Goal: Task Accomplishment & Management: Complete application form

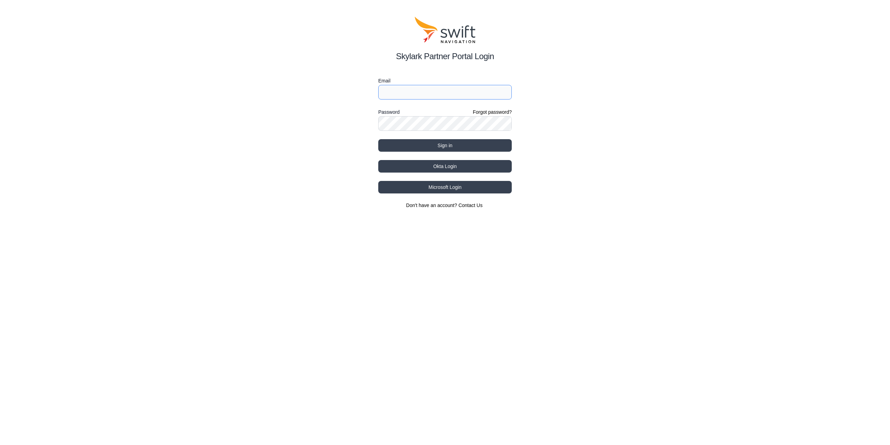
click at [424, 95] on input "Email" at bounding box center [445, 92] width 134 height 15
type input "[EMAIL_ADDRESS][DOMAIN_NAME]"
click at [378, 139] on button "Sign in" at bounding box center [445, 145] width 134 height 13
select select
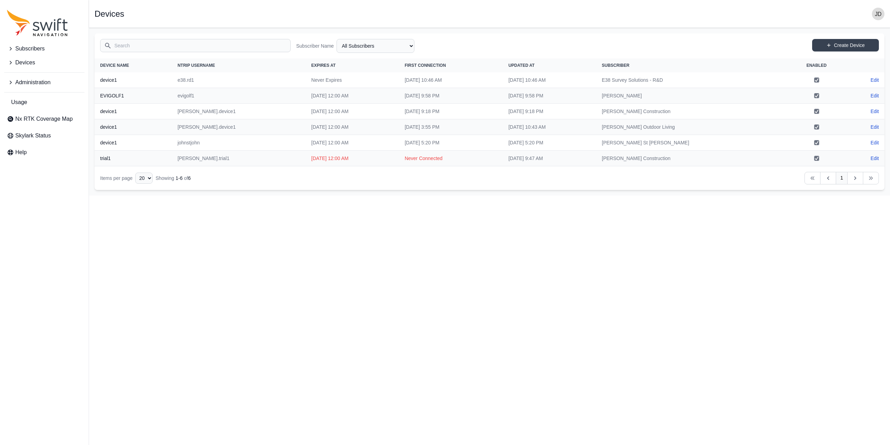
click at [22, 53] on span "Subscribers" at bounding box center [29, 49] width 29 height 8
click at [30, 63] on span "Create Subscriber" at bounding box center [35, 62] width 56 height 8
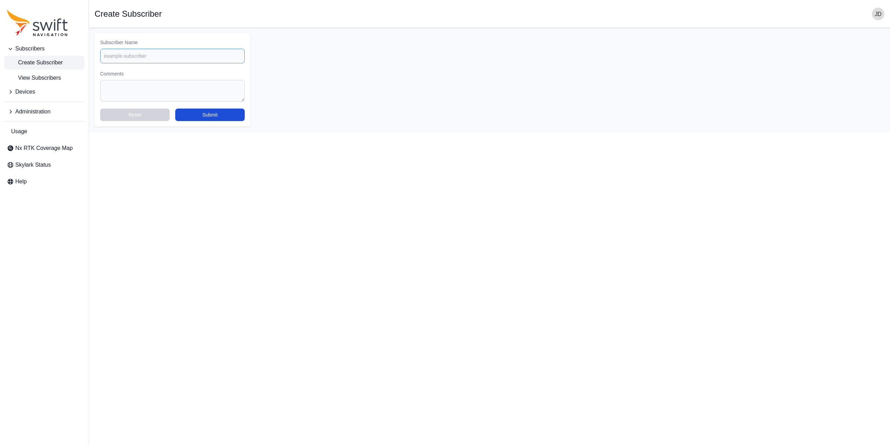
click at [135, 58] on input "Subscriber Name" at bounding box center [172, 56] width 145 height 15
type input "[PERSON_NAME] Companies"
click at [198, 115] on button "Submit" at bounding box center [210, 115] width 70 height 13
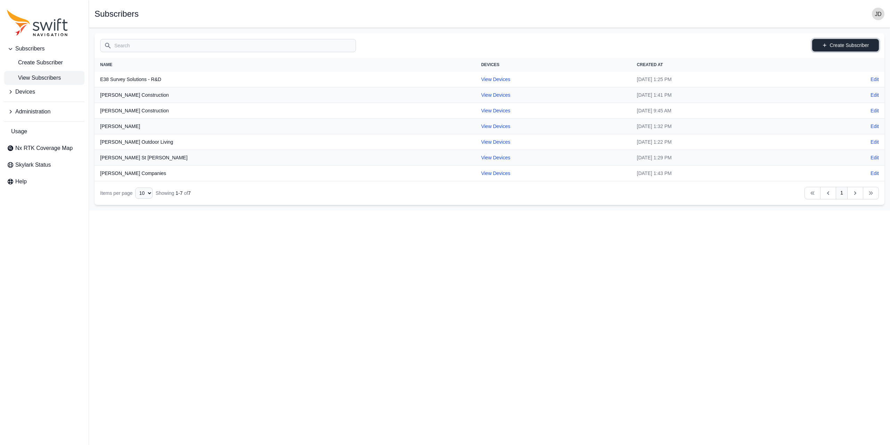
click at [839, 45] on link "Create Subscriber" at bounding box center [845, 45] width 67 height 13
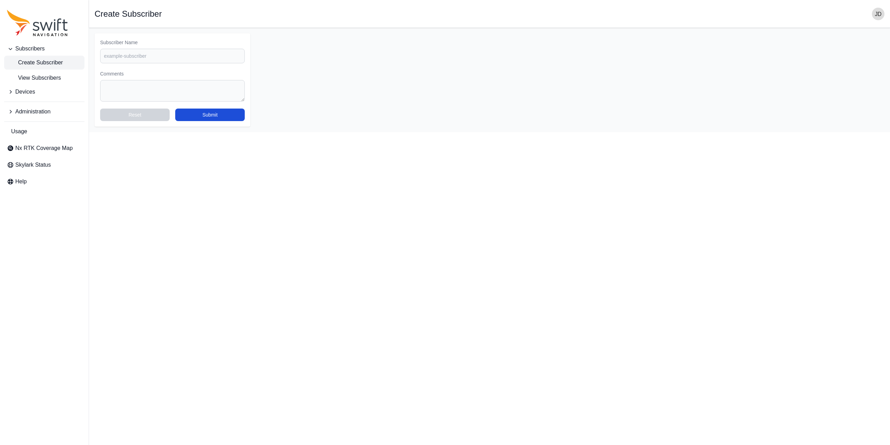
click at [21, 92] on span "Devices" at bounding box center [25, 92] width 20 height 8
click at [35, 123] on span "Create Device" at bounding box center [30, 121] width 46 height 8
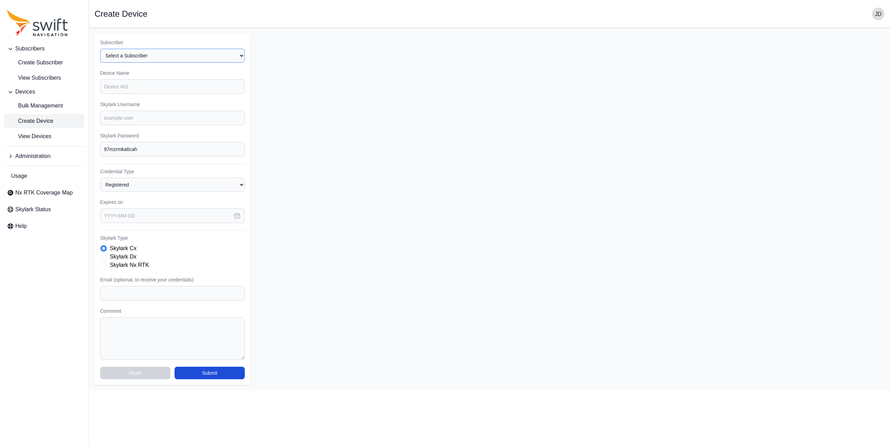
click at [174, 58] on select "Select a Subscriber E38 Survey Solutions - R&D [PERSON_NAME] Construction [PERS…" at bounding box center [172, 56] width 145 height 14
select select "3df561aa-a163-483b-b82b-83352e2235d4"
click at [100, 49] on select "Select a Subscriber E38 Survey Solutions - R&D [PERSON_NAME] Construction [PERS…" at bounding box center [172, 56] width 145 height 14
click at [165, 89] on input "Device Name" at bounding box center [172, 86] width 145 height 15
type input "device1"
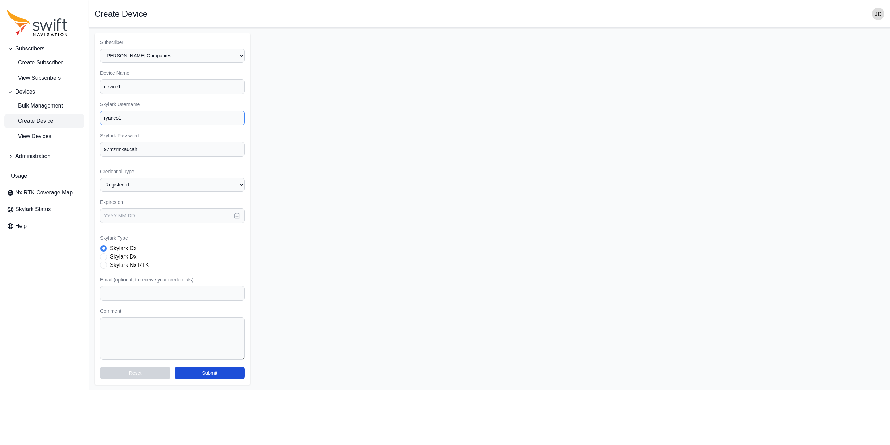
type input "ryanco1"
click at [199, 157] on div "Subscriber Select a Subscriber E38 Survey Solutions - R&D [PERSON_NAME] Constru…" at bounding box center [173, 208] width 156 height 351
click at [199, 155] on input "97mzrmka6cah" at bounding box center [172, 149] width 145 height 15
type input "ryanco1"
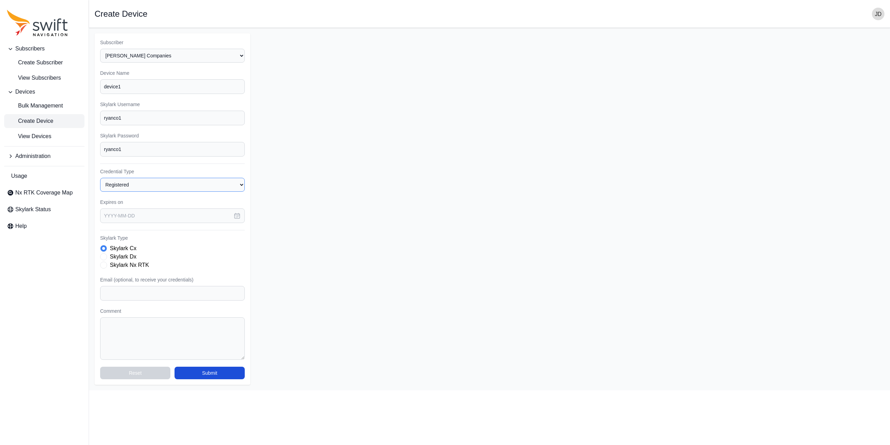
click at [189, 184] on select "Registered Preprovisioned" at bounding box center [172, 185] width 145 height 14
click at [116, 268] on label "Skylark Nx RTK" at bounding box center [129, 265] width 39 height 8
click at [164, 222] on input "text" at bounding box center [172, 215] width 145 height 15
click at [202, 241] on button "button" at bounding box center [197, 240] width 12 height 12
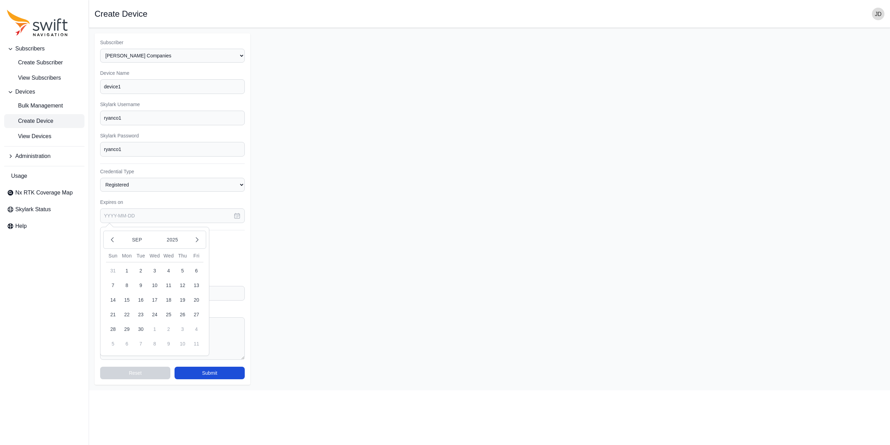
click at [112, 316] on button "21" at bounding box center [113, 314] width 14 height 14
type input "[DATE]"
click at [154, 290] on input "Email (optional, to receive your credentials)" at bounding box center [172, 293] width 145 height 15
type input "[EMAIL_ADDRESS][DOMAIN_NAME]"
click at [236, 369] on button "Submit" at bounding box center [210, 373] width 70 height 13
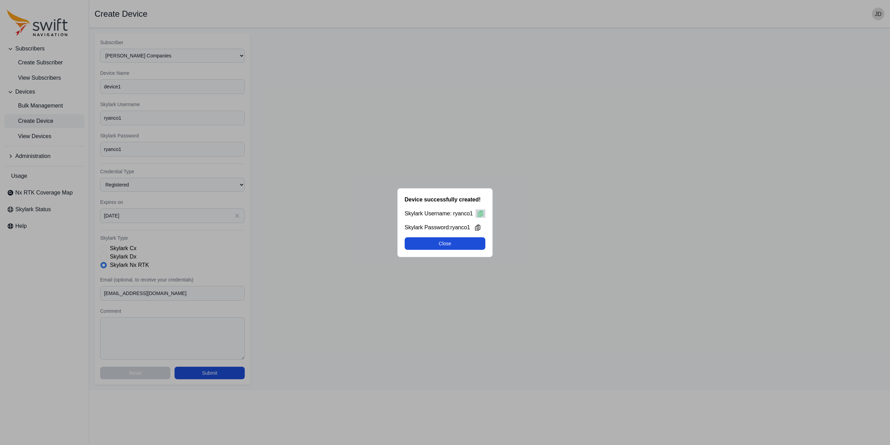
click at [481, 215] on icon at bounding box center [480, 213] width 5 height 6
click at [449, 246] on button "Close" at bounding box center [445, 243] width 81 height 13
